Goal: Find specific page/section

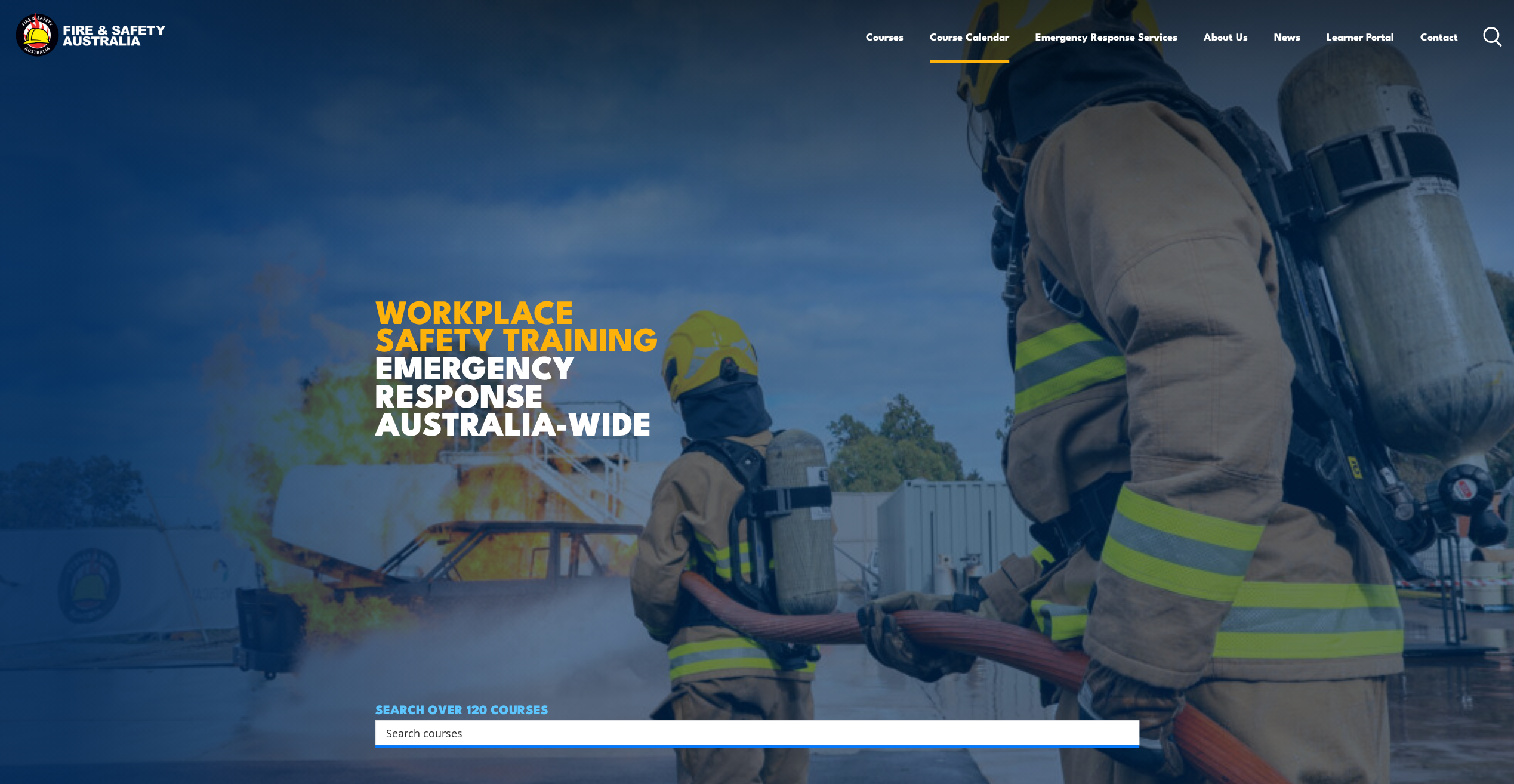
drag, startPoint x: 980, startPoint y: 33, endPoint x: 972, endPoint y: 38, distance: 9.4
click at [980, 33] on link "Course Calendar" at bounding box center [969, 37] width 79 height 32
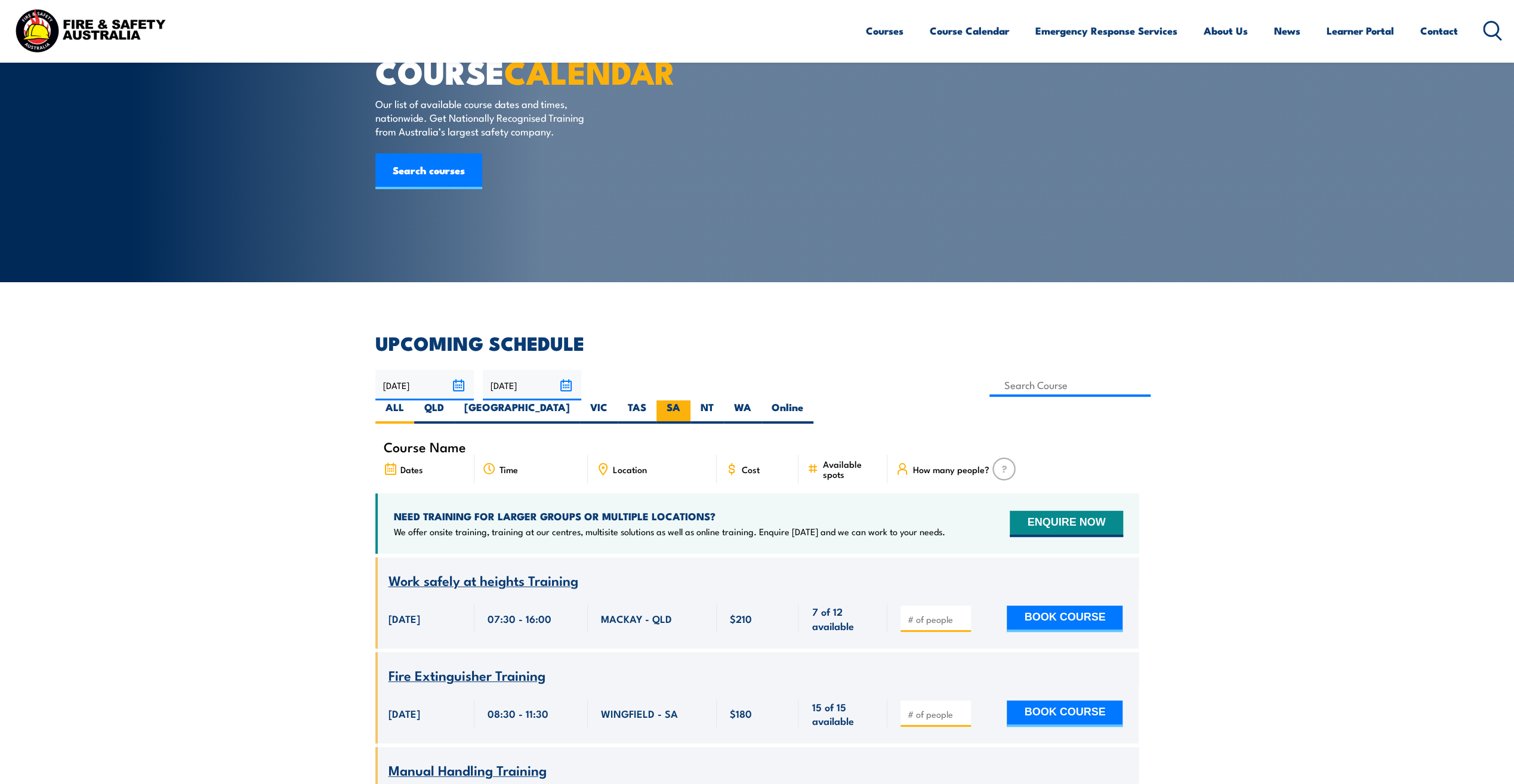
click at [691, 400] on label "SA" at bounding box center [673, 412] width 34 height 23
click at [688, 400] on input "SA" at bounding box center [684, 404] width 8 height 8
radio input "true"
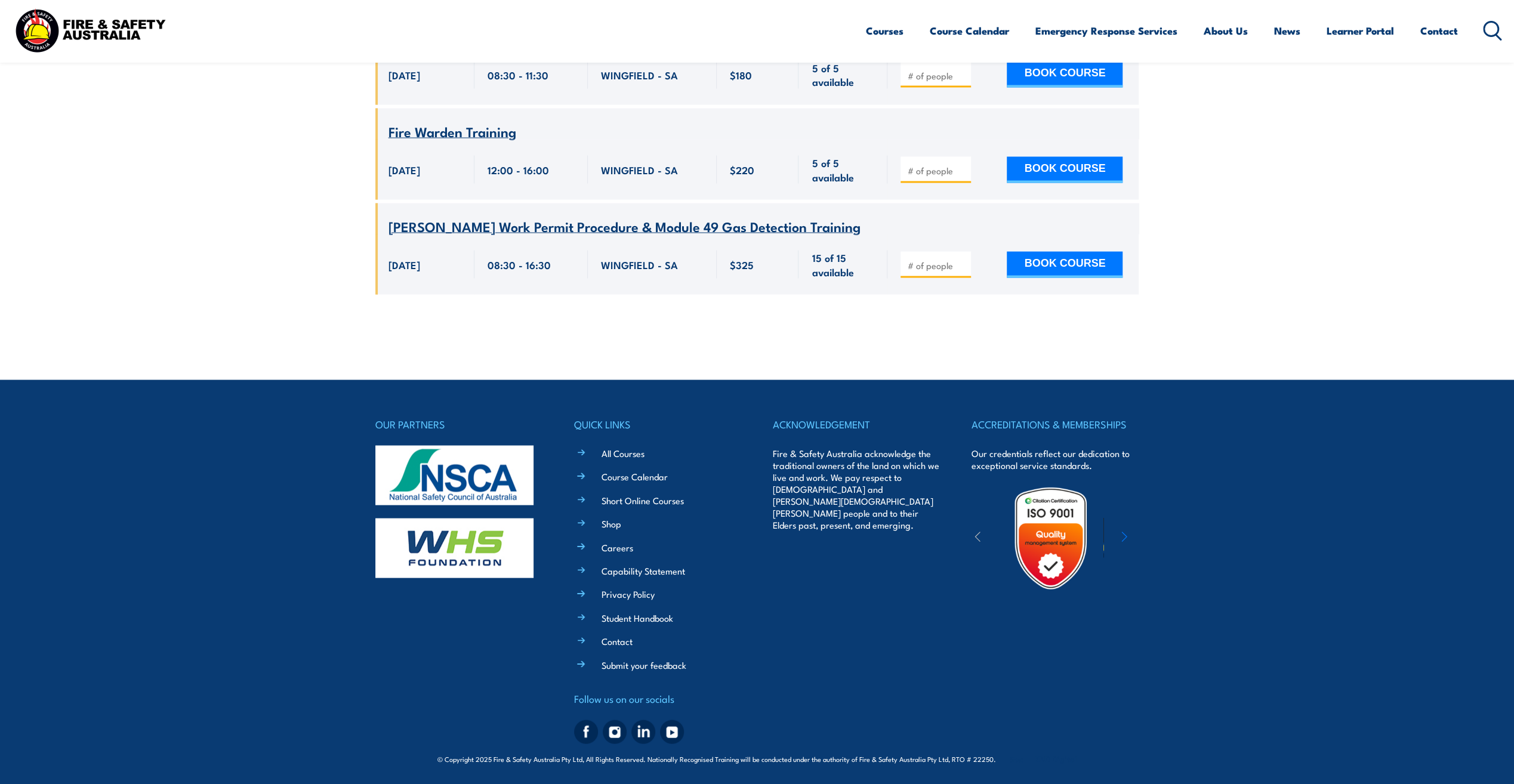
scroll to position [6837, 0]
